Goal: Task Accomplishment & Management: Manage account settings

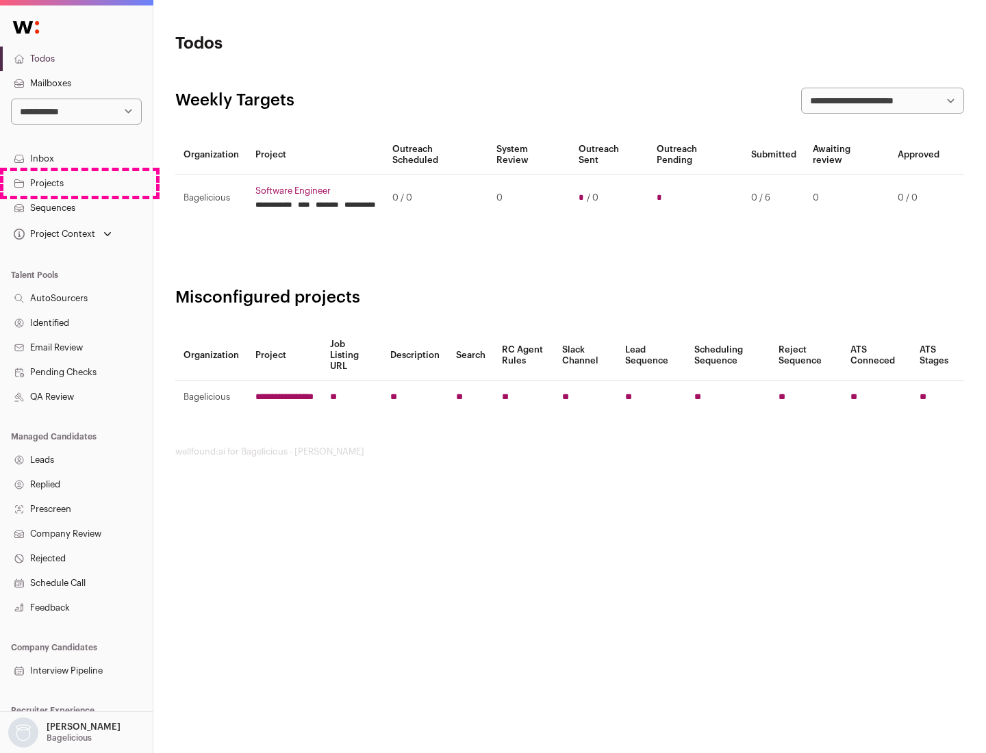
click at [76, 183] on link "Projects" at bounding box center [76, 183] width 153 height 25
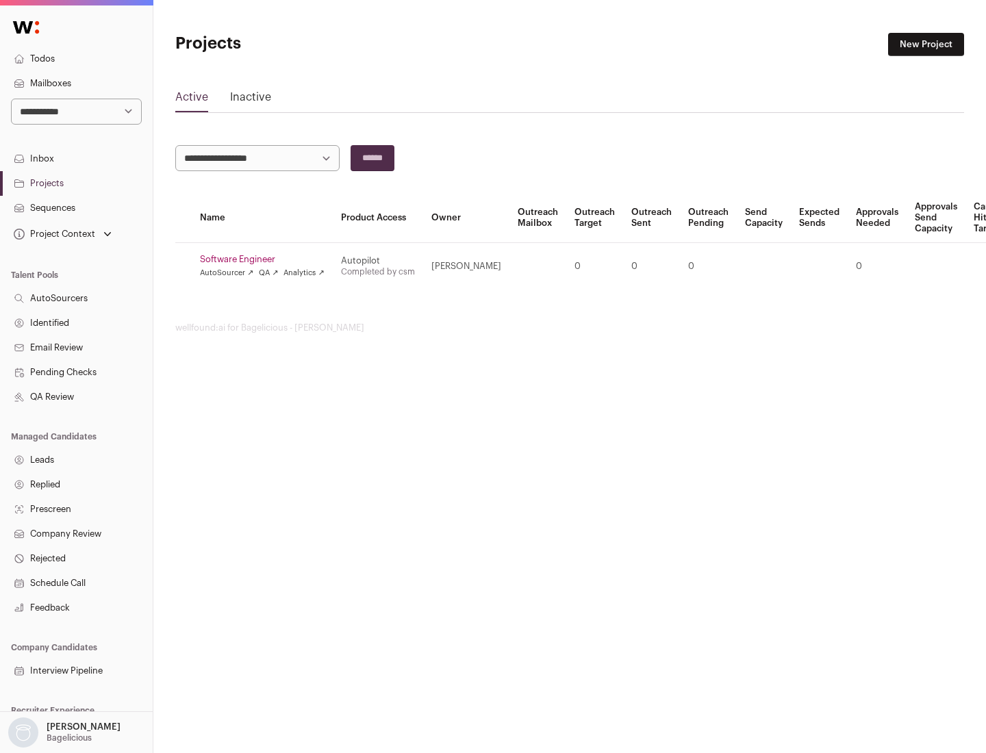
click at [266, 259] on link "Software Engineer" at bounding box center [262, 259] width 125 height 11
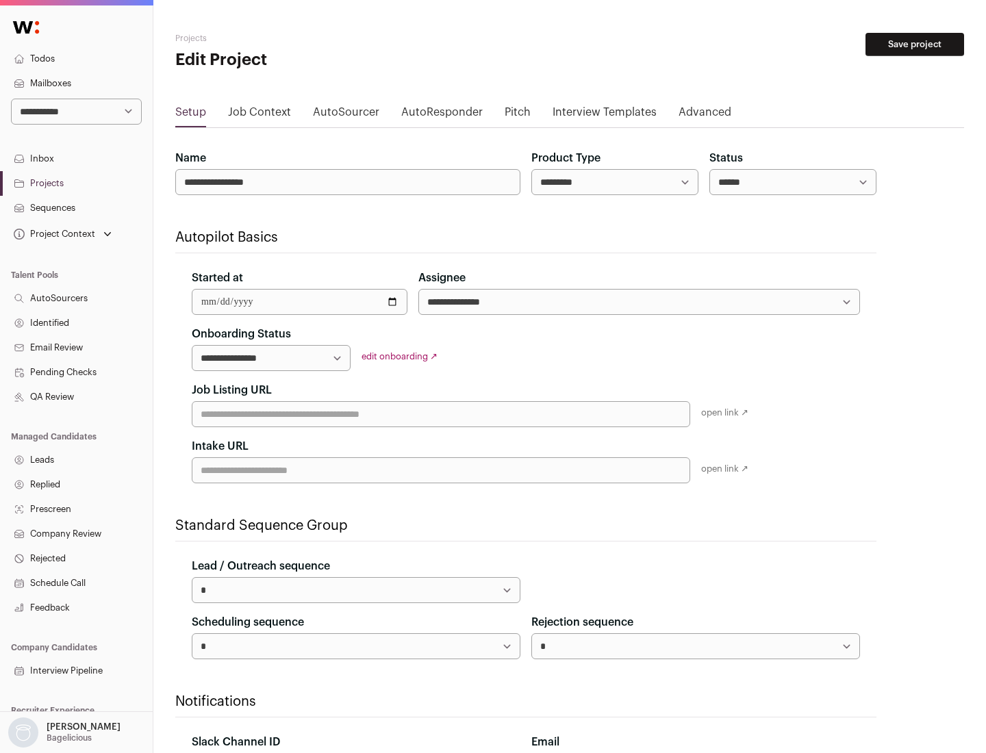
click at [914, 44] on button "Save project" at bounding box center [914, 44] width 99 height 23
